Goal: Task Accomplishment & Management: Use online tool/utility

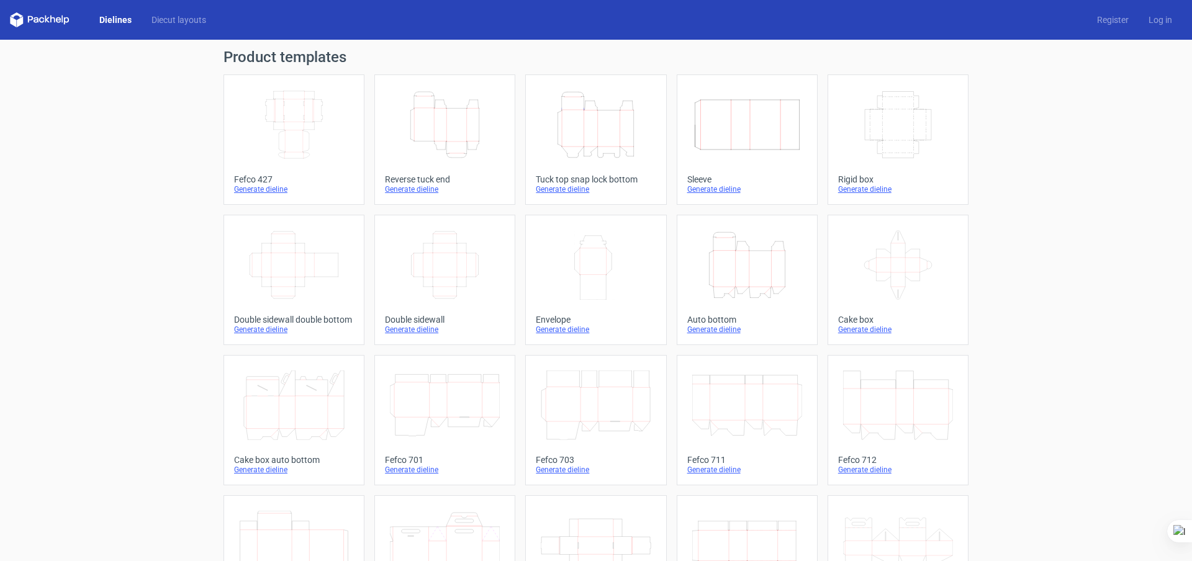
click at [742, 117] on icon "Width Depth Height" at bounding box center [747, 125] width 110 height 70
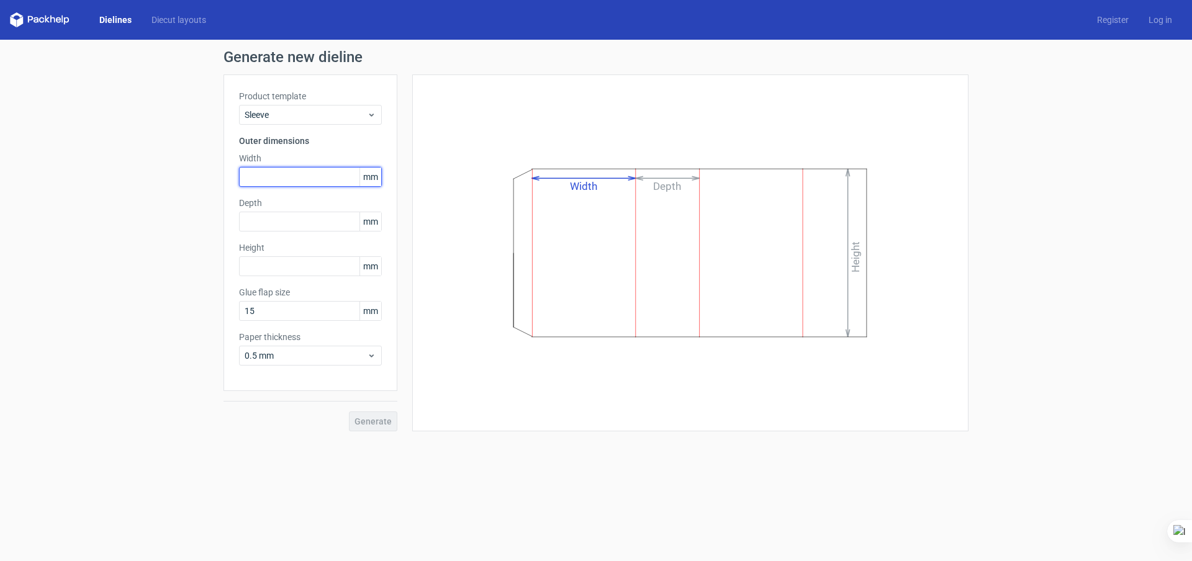
click at [268, 183] on input "text" at bounding box center [310, 177] width 143 height 20
type input "192"
type input "252"
type input "52"
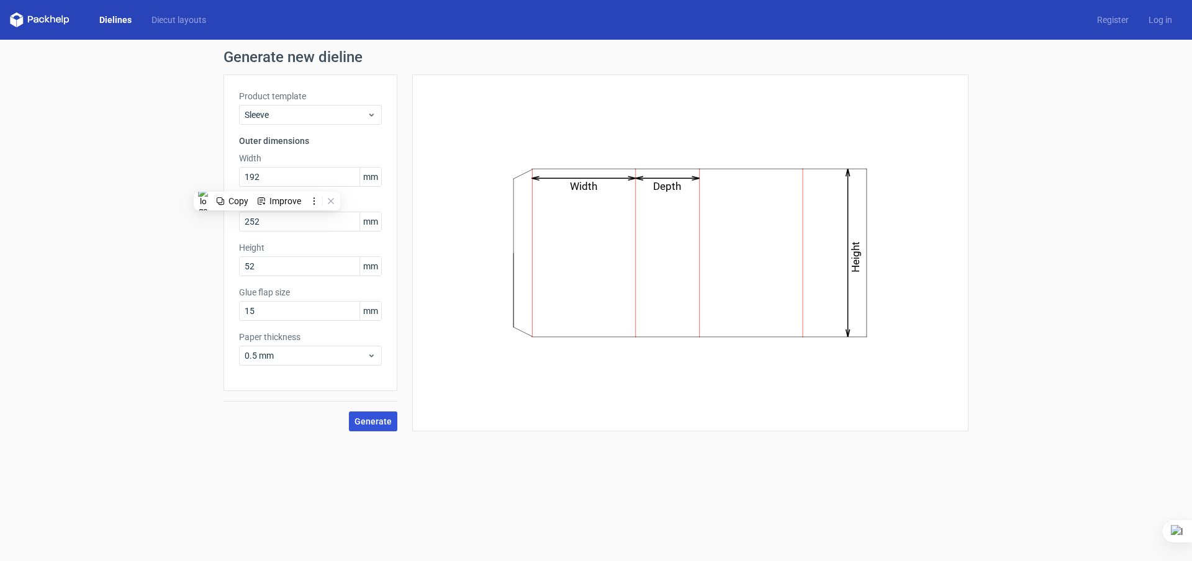
click at [373, 422] on span "Generate" at bounding box center [373, 421] width 37 height 9
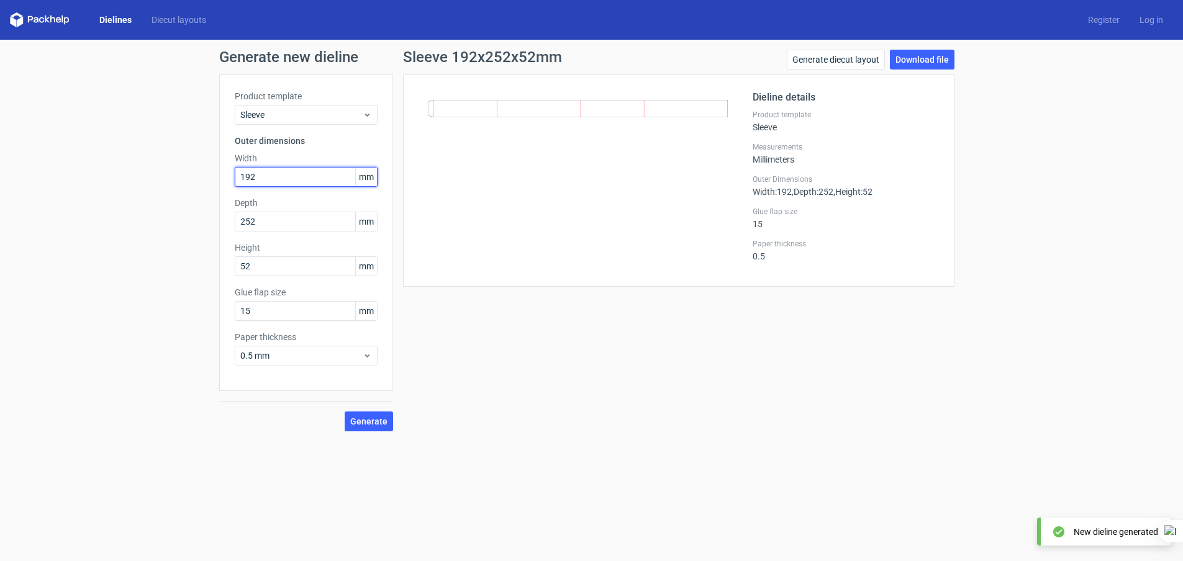
drag, startPoint x: 288, startPoint y: 175, endPoint x: 199, endPoint y: 170, distance: 88.4
click at [201, 170] on div "Generate new dieline Product template Sleeve Outer dimensions Width 192 mm Dept…" at bounding box center [591, 241] width 1183 height 402
type input "252"
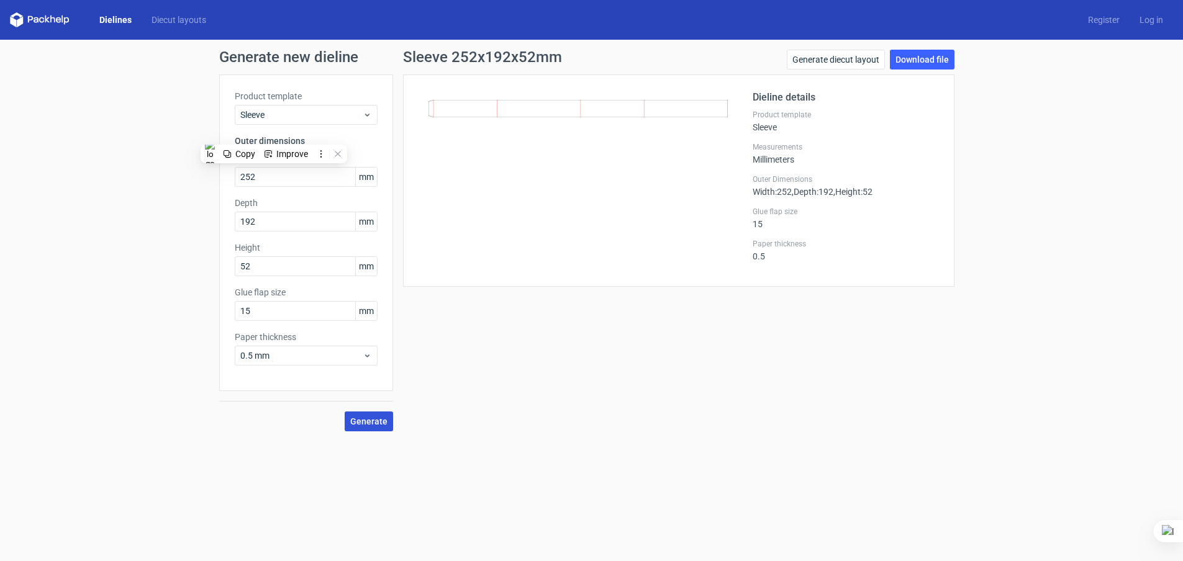
click at [371, 424] on span "Generate" at bounding box center [368, 421] width 37 height 9
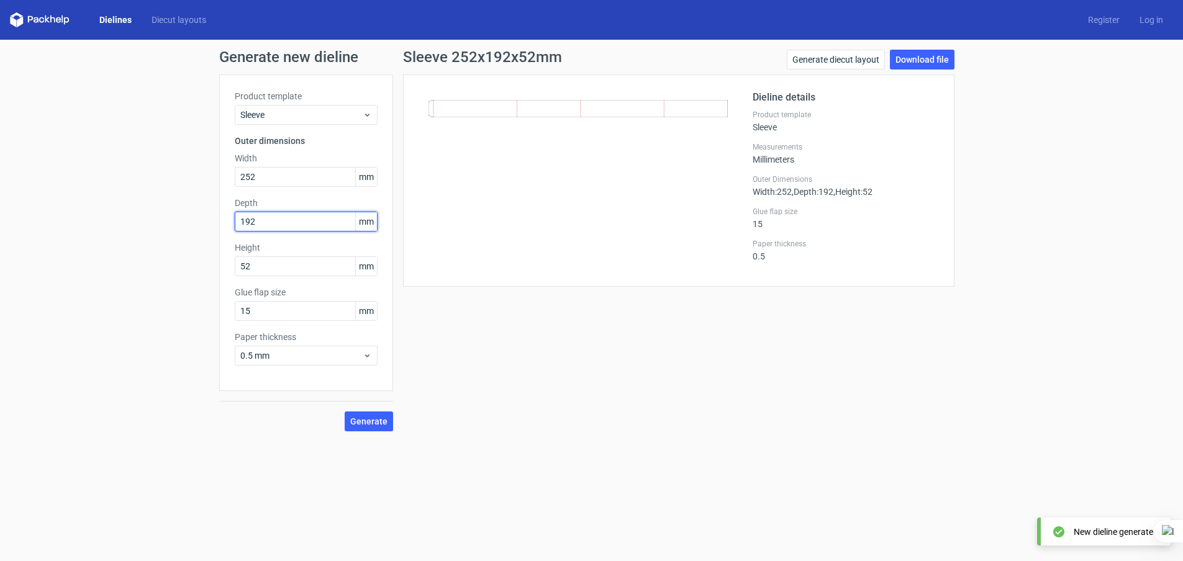
click at [268, 216] on input "192" at bounding box center [306, 222] width 143 height 20
drag, startPoint x: 278, startPoint y: 219, endPoint x: 204, endPoint y: 221, distance: 74.6
click at [204, 221] on div "Generate new dieline Product template Sleeve Outer dimensions Width 252 mm Dept…" at bounding box center [591, 241] width 1183 height 402
type input "52"
type input "192"
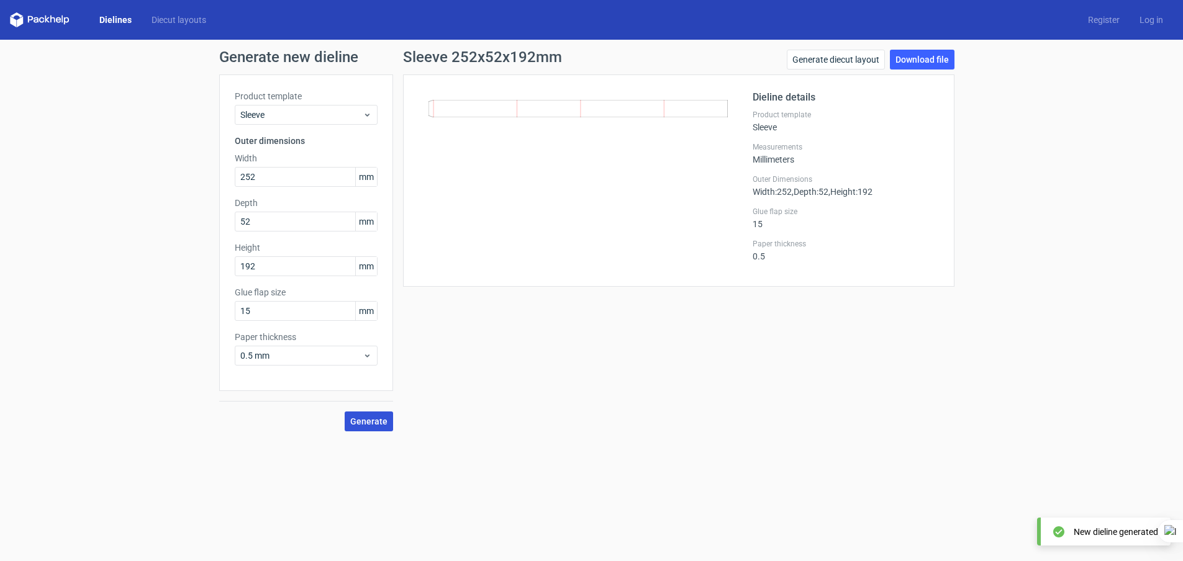
click at [366, 419] on span "Generate" at bounding box center [368, 421] width 37 height 9
click at [920, 59] on link "Download file" at bounding box center [922, 60] width 65 height 20
drag, startPoint x: 261, startPoint y: 179, endPoint x: 229, endPoint y: 178, distance: 32.9
click at [229, 178] on div "Product template Sleeve Outer dimensions Width 252 mm Depth 52 mm Height 192 mm…" at bounding box center [306, 233] width 174 height 317
type input "192"
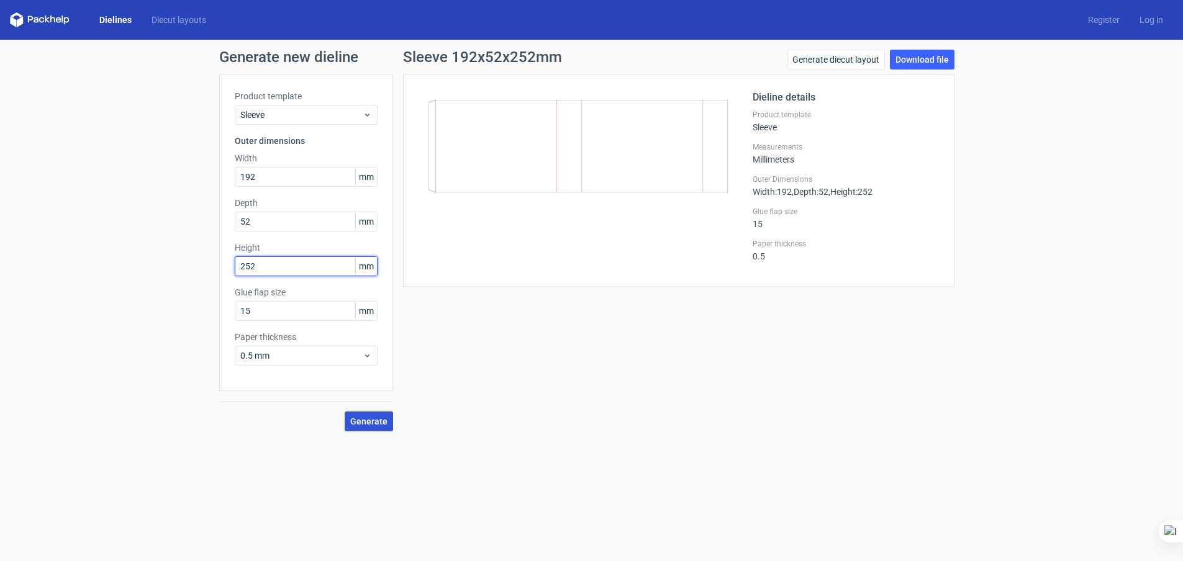
type input "252"
click at [377, 426] on span "Generate" at bounding box center [368, 421] width 37 height 9
click at [368, 417] on span "Generate" at bounding box center [368, 421] width 37 height 9
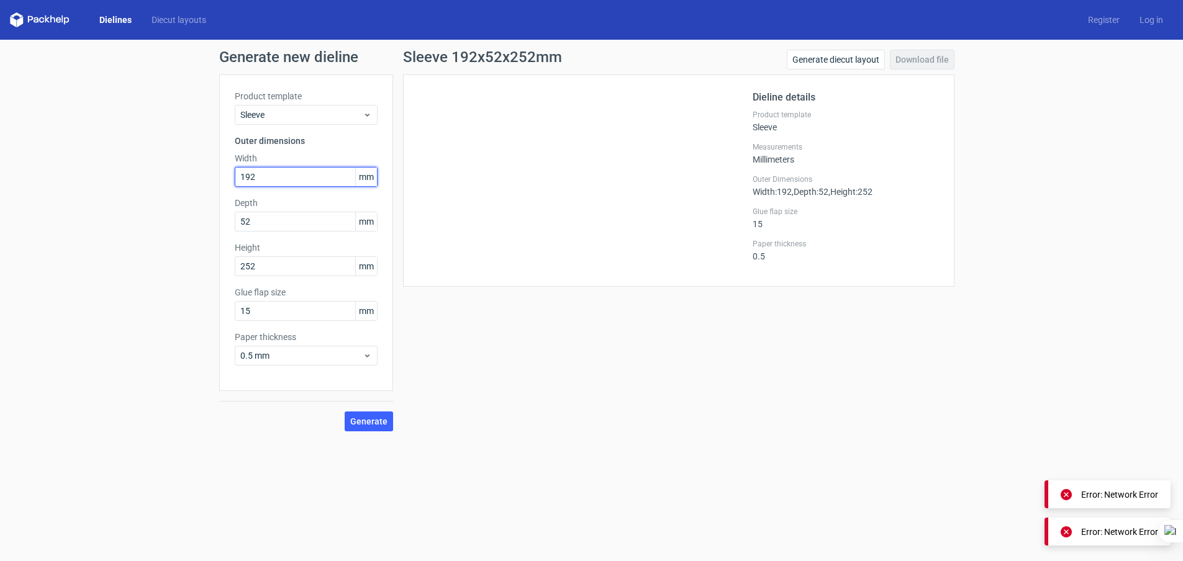
click at [263, 183] on input "192" at bounding box center [306, 177] width 143 height 20
click at [374, 423] on span "Generate" at bounding box center [368, 421] width 37 height 9
click at [274, 178] on input "192" at bounding box center [306, 177] width 143 height 20
drag, startPoint x: 272, startPoint y: 176, endPoint x: 216, endPoint y: 176, distance: 56.5
click at [216, 176] on div "Generate new dieline Product template Sleeve Outer dimensions Width 192 mm Dept…" at bounding box center [591, 241] width 1183 height 402
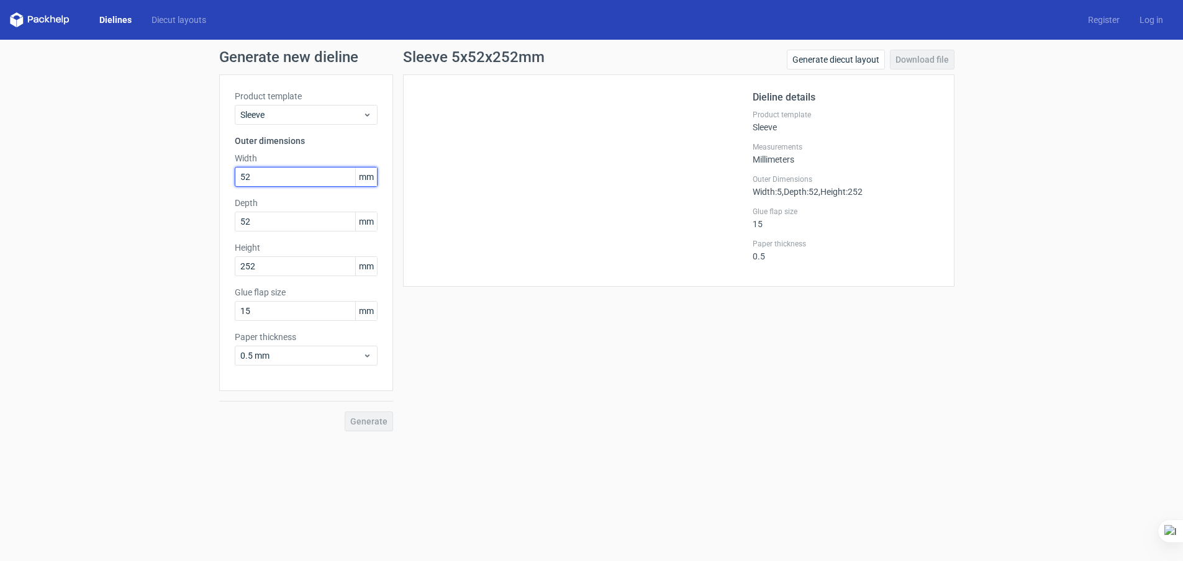
type input "52"
drag, startPoint x: 256, startPoint y: 222, endPoint x: 193, endPoint y: 213, distance: 63.4
click at [180, 219] on div "Generate new dieline Product template Sleeve Outer dimensions Width 52 mm Depth…" at bounding box center [591, 241] width 1183 height 402
type input "252"
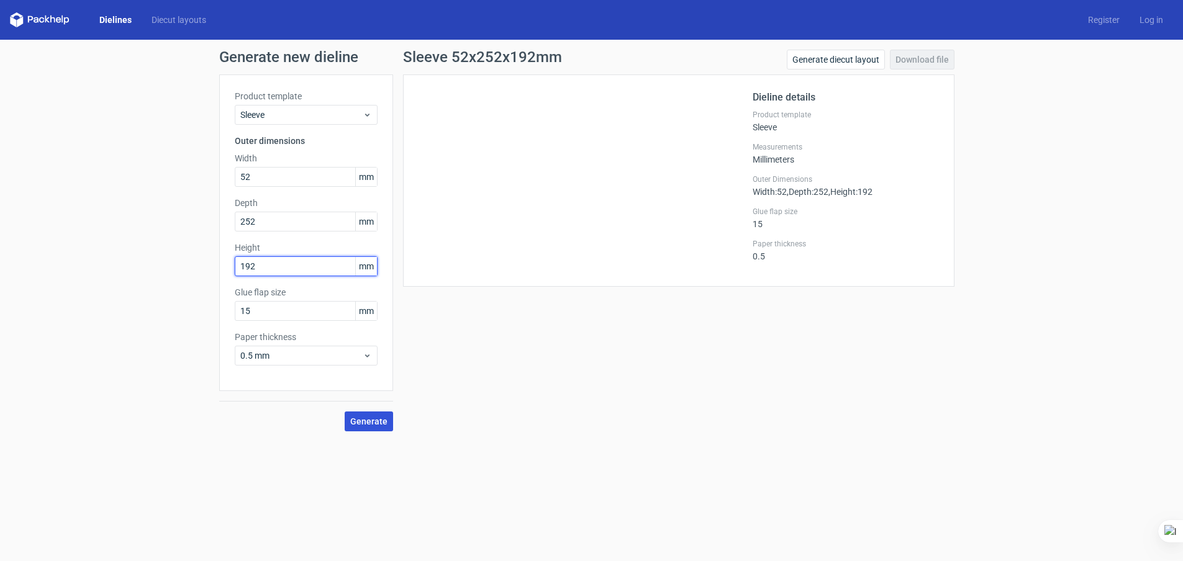
type input "192"
click at [374, 420] on span "Generate" at bounding box center [368, 421] width 37 height 9
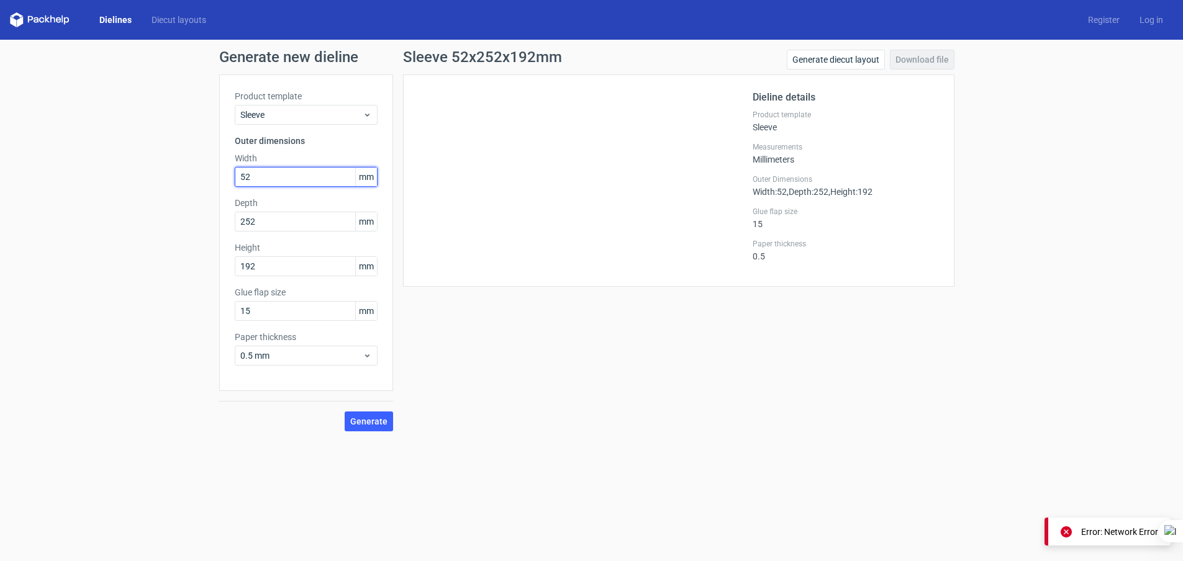
click at [270, 176] on input "52" at bounding box center [306, 177] width 143 height 20
drag, startPoint x: 295, startPoint y: 179, endPoint x: 160, endPoint y: 175, distance: 134.8
click at [160, 175] on div "Generate new dieline Product template Sleeve Outer dimensions Width 52 mm Depth…" at bounding box center [591, 241] width 1183 height 402
type input "252"
type input "192"
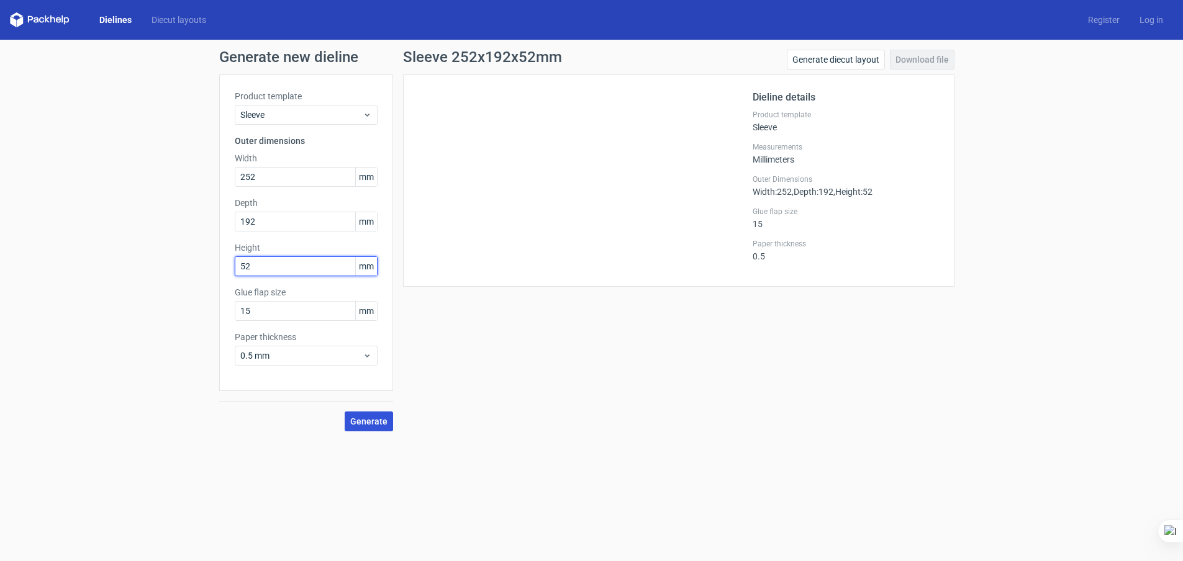
type input "52"
drag, startPoint x: 366, startPoint y: 424, endPoint x: 383, endPoint y: 415, distance: 18.6
click at [366, 424] on span "Generate" at bounding box center [368, 421] width 37 height 9
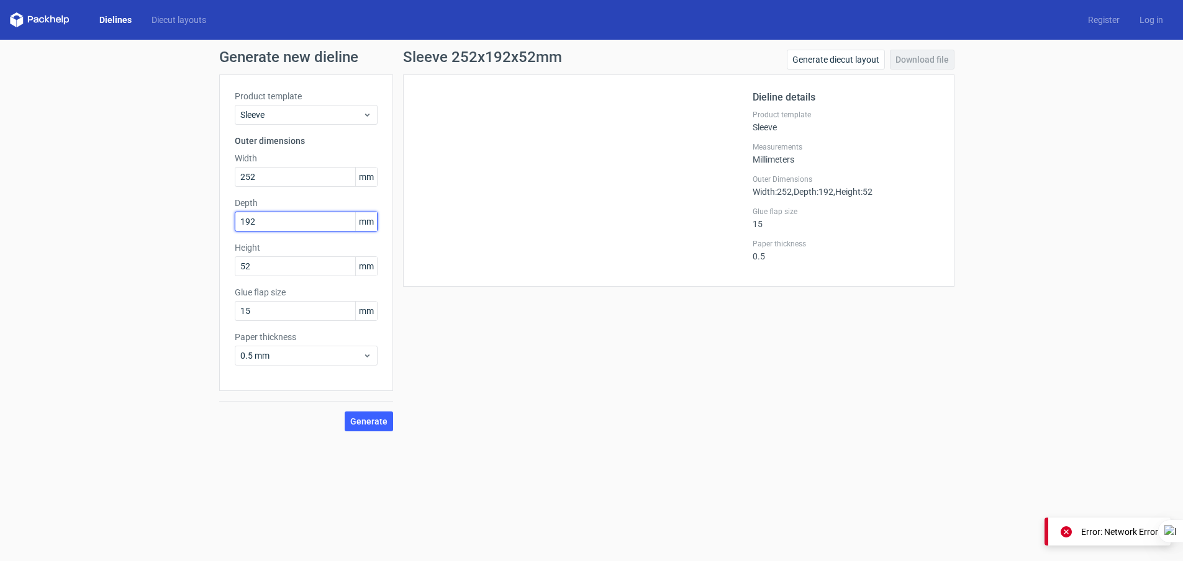
click at [259, 225] on input "192" at bounding box center [306, 222] width 143 height 20
drag, startPoint x: 272, startPoint y: 221, endPoint x: 202, endPoint y: 219, distance: 70.2
click at [202, 219] on div "Generate new dieline Product template Sleeve Outer dimensions Width 252 mm Dept…" at bounding box center [591, 241] width 1183 height 402
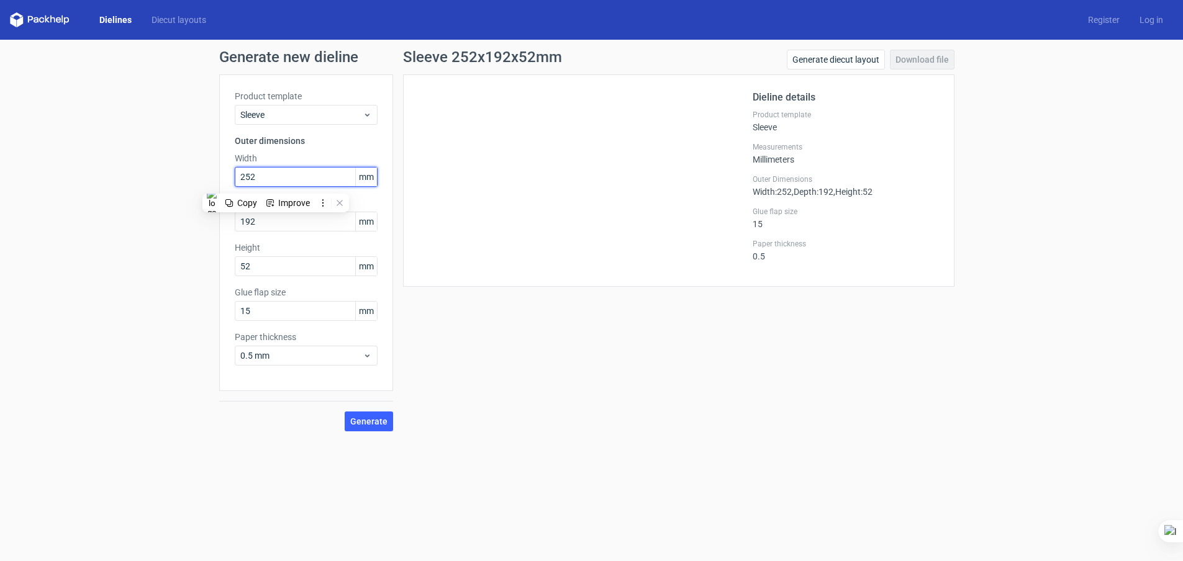
click at [286, 175] on input "252" at bounding box center [306, 177] width 143 height 20
drag, startPoint x: 293, startPoint y: 176, endPoint x: 193, endPoint y: 171, distance: 99.5
click at [193, 171] on div "Generate new dieline Product template Sleeve Outer dimensions Width 252 mm Dept…" at bounding box center [591, 241] width 1183 height 402
drag, startPoint x: 266, startPoint y: 221, endPoint x: 222, endPoint y: 219, distance: 43.5
click at [222, 219] on div "Product template Sleeve Outer dimensions Width 252 mm Depth 192 mm Height 52 mm…" at bounding box center [306, 233] width 174 height 317
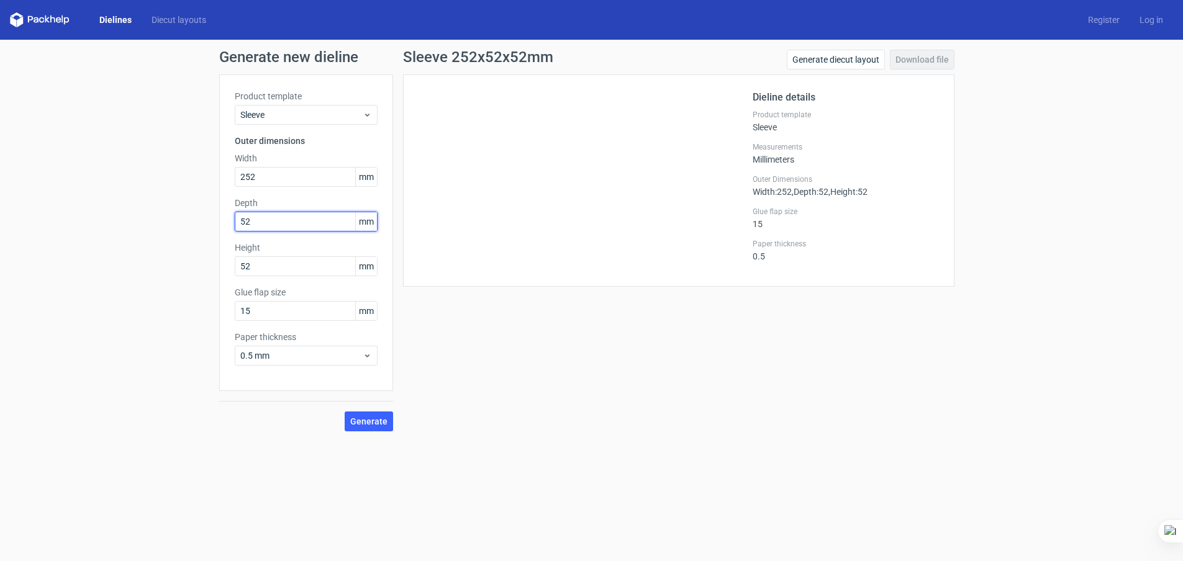
type input "52"
type input "192"
click at [366, 414] on button "Generate" at bounding box center [369, 422] width 48 height 20
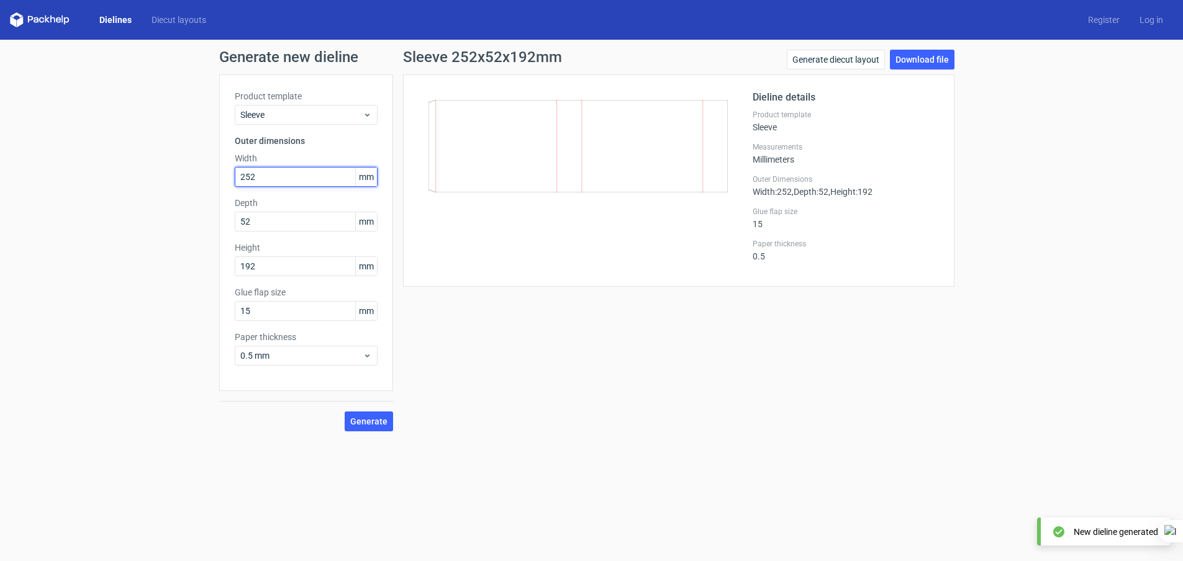
click at [269, 180] on input "252" at bounding box center [306, 177] width 143 height 20
drag, startPoint x: 279, startPoint y: 176, endPoint x: 214, endPoint y: 181, distance: 65.4
click at [214, 181] on div "Generate new dieline Product template Sleeve Outer dimensions Width 252 mm Dept…" at bounding box center [591, 241] width 1183 height 402
type input "52"
click at [360, 422] on span "Generate" at bounding box center [368, 421] width 37 height 9
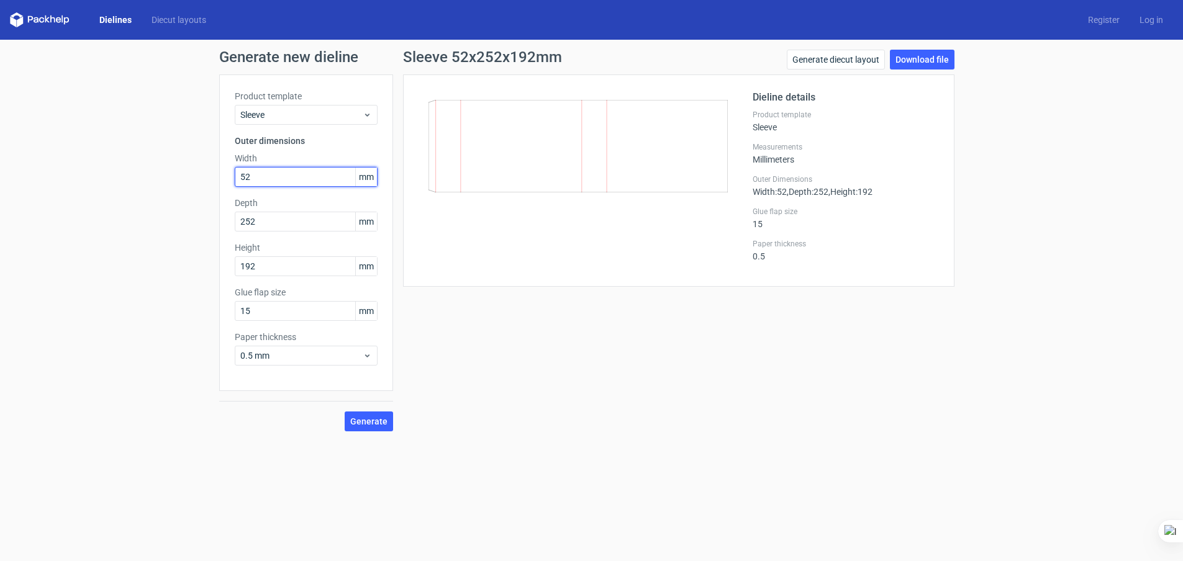
click at [264, 177] on input "52" at bounding box center [306, 177] width 143 height 20
drag, startPoint x: 277, startPoint y: 219, endPoint x: 208, endPoint y: 221, distance: 69.0
click at [208, 221] on div "Generate new dieline Product template Sleeve Outer dimensions Width 52 mm Depth…" at bounding box center [591, 241] width 1183 height 402
type input "252"
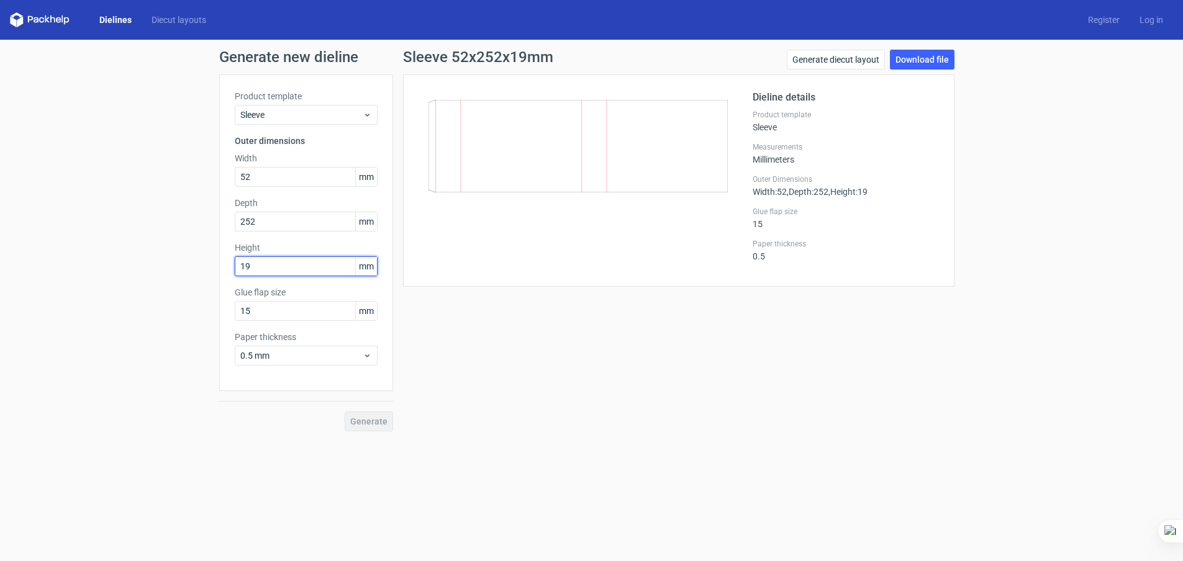
type input "192"
drag, startPoint x: 294, startPoint y: 223, endPoint x: 188, endPoint y: 217, distance: 105.8
click at [189, 217] on div "Generate new dieline Product template Sleeve Outer dimensions Width 52 mm Depth…" at bounding box center [591, 241] width 1183 height 402
type input "192"
type input "252"
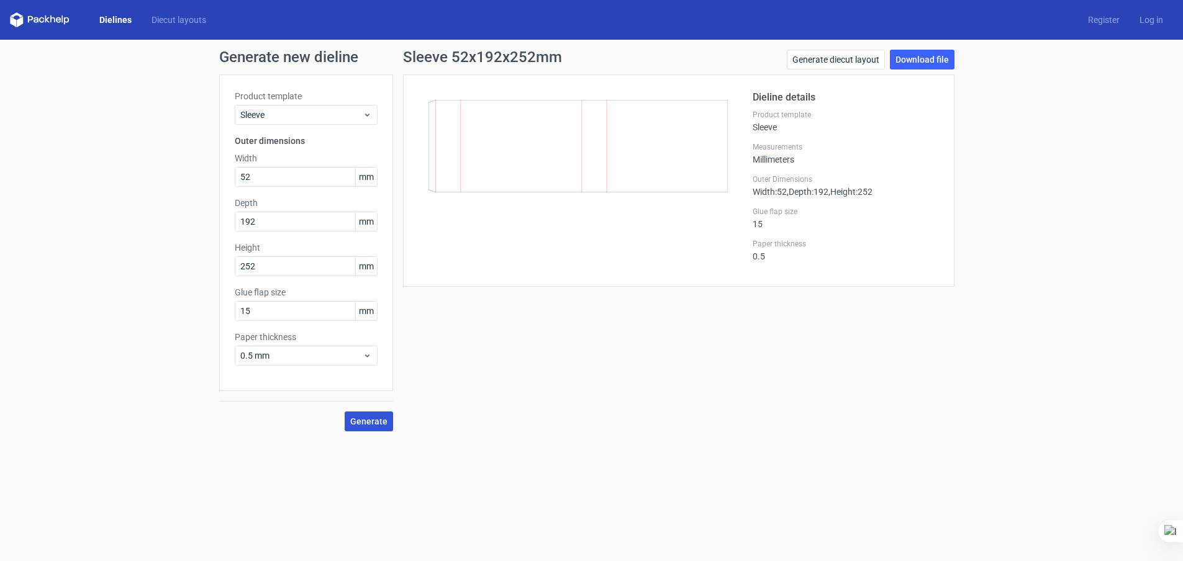
click at [364, 422] on span "Generate" at bounding box center [368, 421] width 37 height 9
click at [928, 59] on link "Download file" at bounding box center [922, 60] width 65 height 20
